Goal: Task Accomplishment & Management: Use online tool/utility

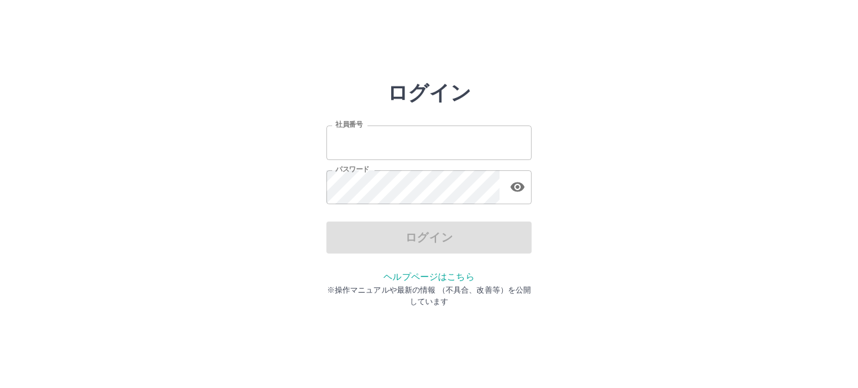
type input "*******"
click at [407, 242] on div "ログイン" at bounding box center [428, 238] width 205 height 32
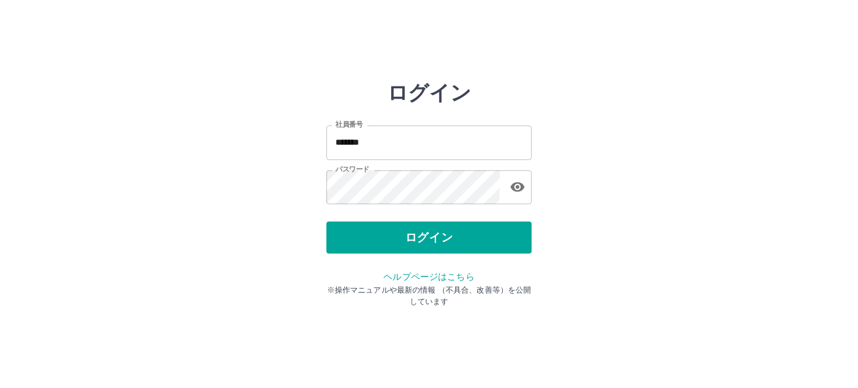
click at [407, 242] on button "ログイン" at bounding box center [428, 238] width 205 height 32
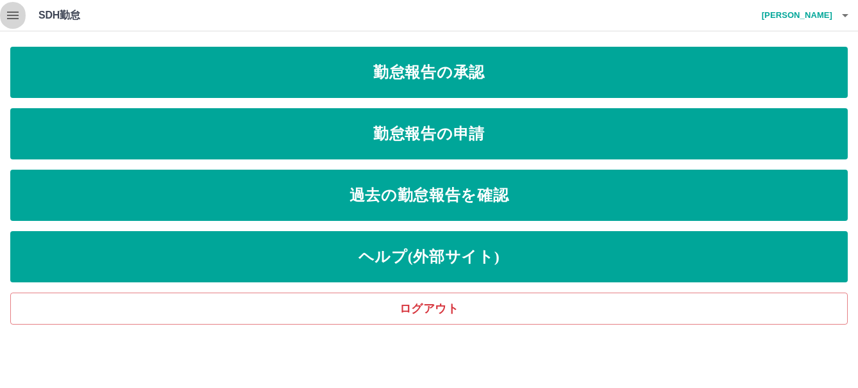
click at [17, 13] on icon "button" at bounding box center [12, 15] width 15 height 15
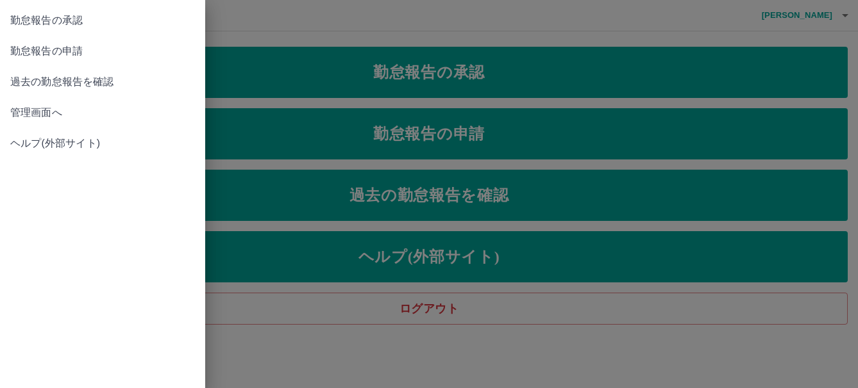
click at [41, 116] on span "管理画面へ" at bounding box center [102, 112] width 185 height 15
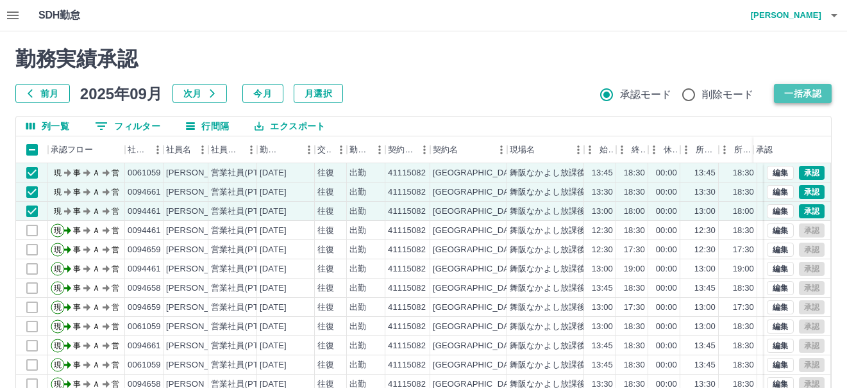
click at [794, 93] on button "一括承認" at bounding box center [803, 93] width 58 height 19
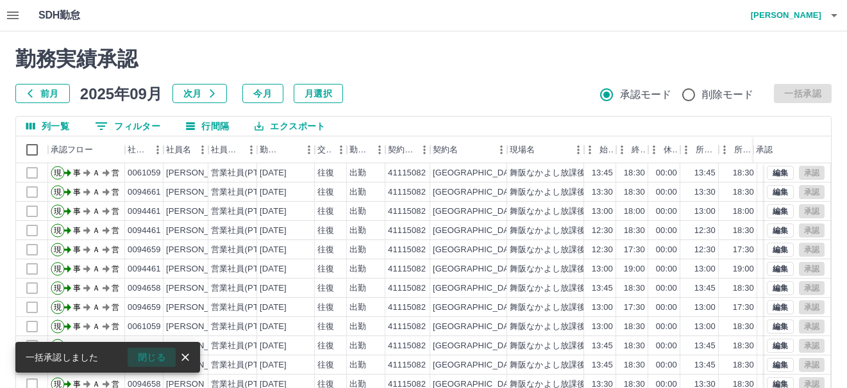
drag, startPoint x: 149, startPoint y: 356, endPoint x: 171, endPoint y: 356, distance: 21.8
click at [151, 356] on button "閉じる" at bounding box center [152, 357] width 48 height 19
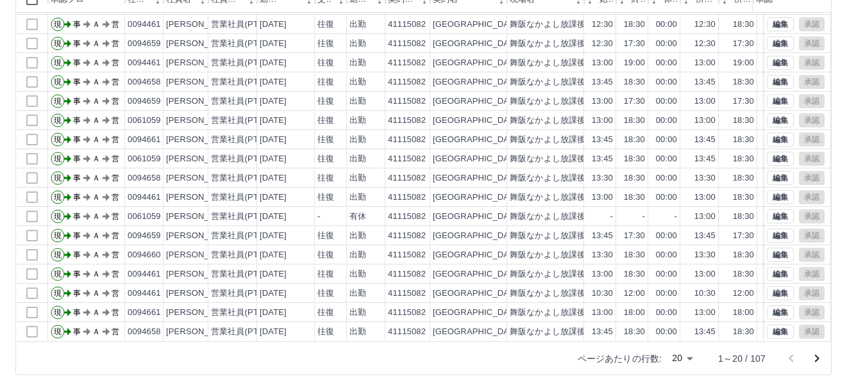
scroll to position [153, 0]
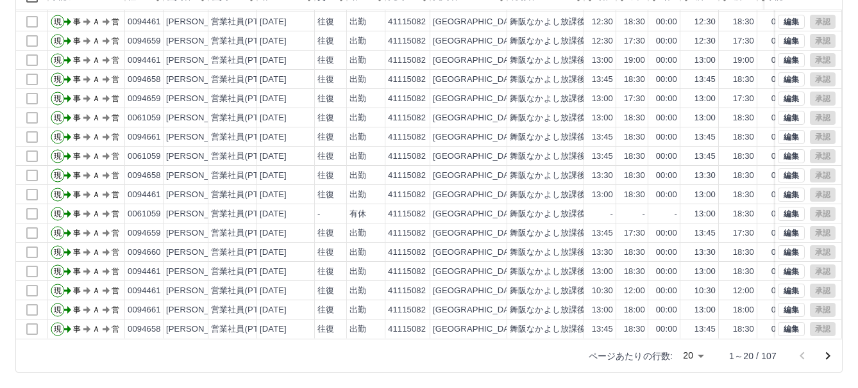
click at [679, 365] on body "SDH勤怠 [PERSON_NAME] 勤務実績承認 前月 [DATE] 次月 今月 月選択 承認モード 削除モード 一括承認 列一覧 0 フィルター 行間隔…" at bounding box center [429, 118] width 858 height 542
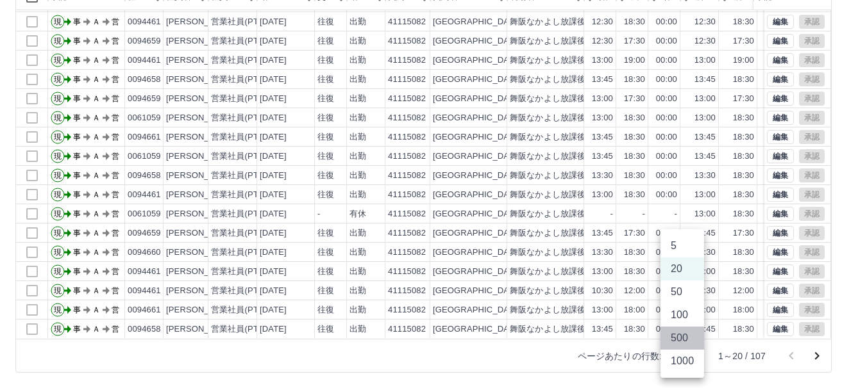
click at [671, 339] on li "500" at bounding box center [682, 338] width 44 height 23
type input "***"
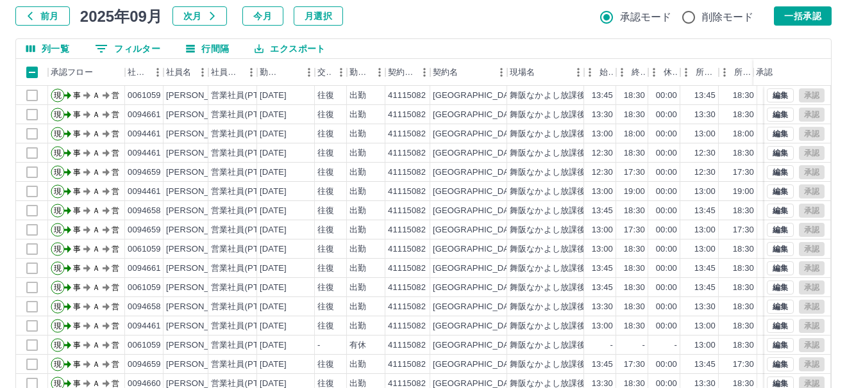
scroll to position [0, 0]
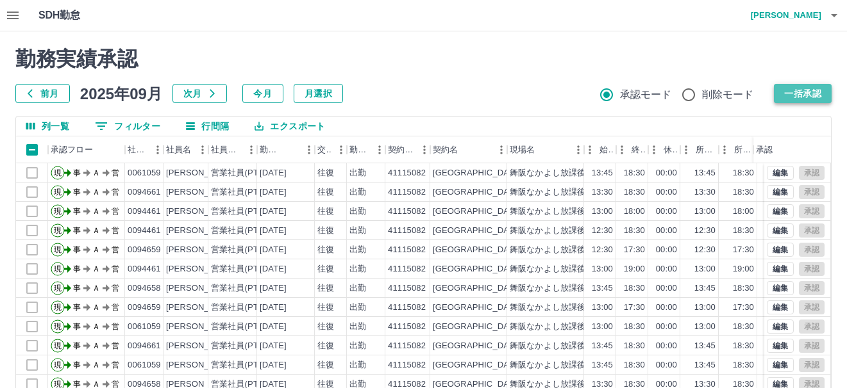
click at [797, 101] on button "一括承認" at bounding box center [803, 93] width 58 height 19
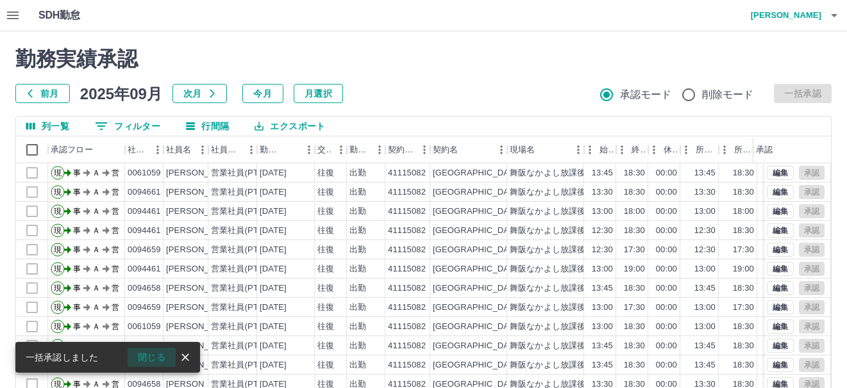
click at [147, 353] on button "閉じる" at bounding box center [152, 357] width 48 height 19
